Goal: Transaction & Acquisition: Download file/media

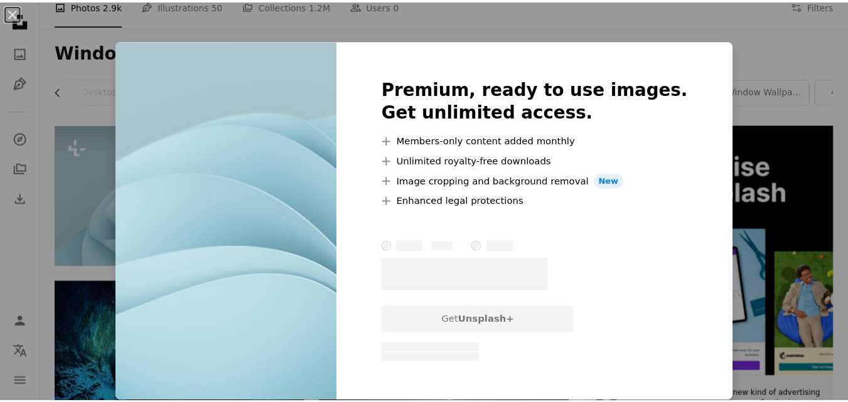
scroll to position [0, 370]
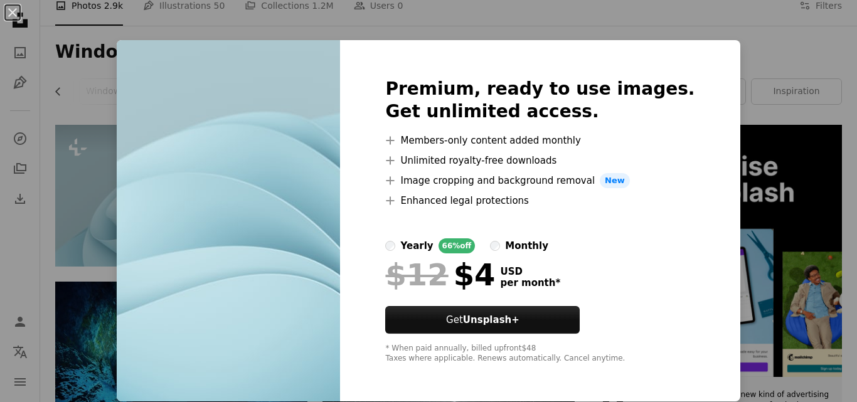
click at [733, 200] on div "An X shape Premium, ready to use images. Get unlimited access. A plus sign Memb…" at bounding box center [428, 201] width 857 height 402
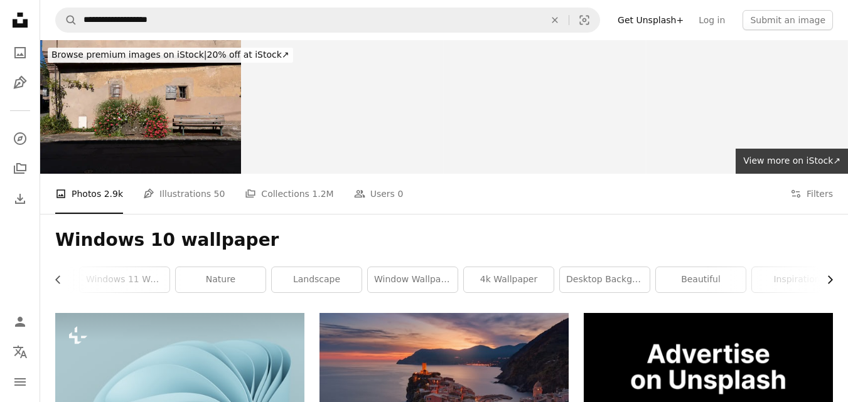
click at [832, 277] on icon "Chevron right" at bounding box center [830, 280] width 13 height 13
click at [832, 277] on div "inspiration" at bounding box center [787, 280] width 91 height 26
click at [798, 282] on link "inspiration" at bounding box center [788, 279] width 90 height 25
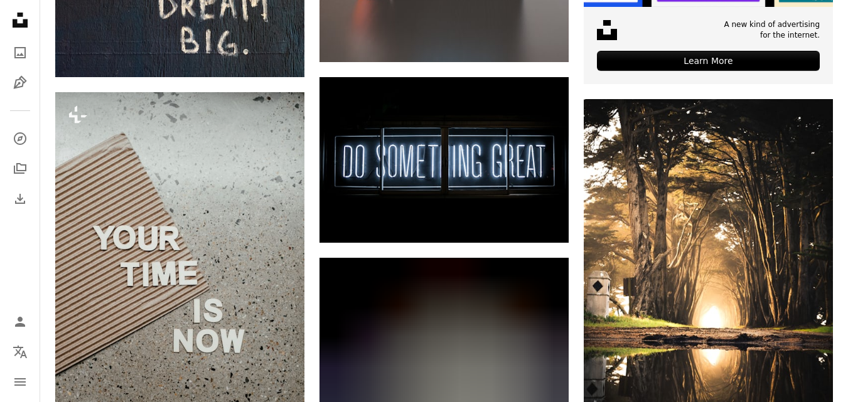
scroll to position [554, 0]
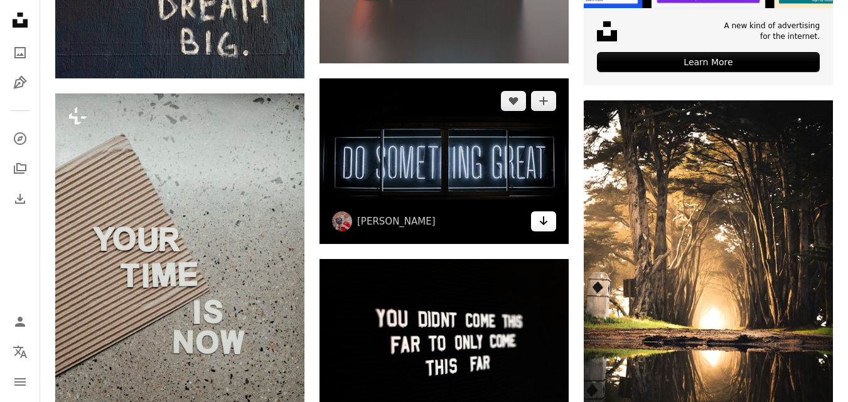
click at [548, 224] on icon "Arrow pointing down" at bounding box center [544, 220] width 10 height 15
